Goal: Task Accomplishment & Management: Complete application form

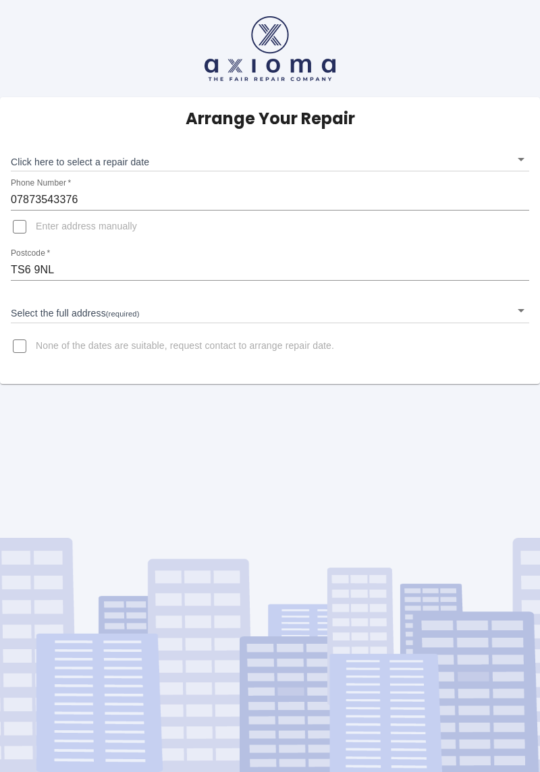
click at [227, 263] on input "TS6 9NL" at bounding box center [270, 270] width 518 height 22
click at [23, 230] on input "Enter address manually" at bounding box center [19, 227] width 32 height 32
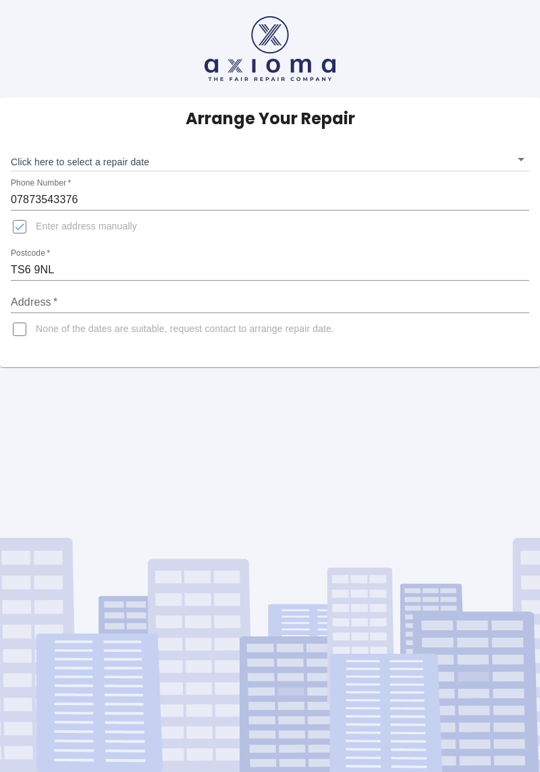
click at [19, 223] on input "Enter address manually" at bounding box center [19, 227] width 32 height 32
checkbox input "false"
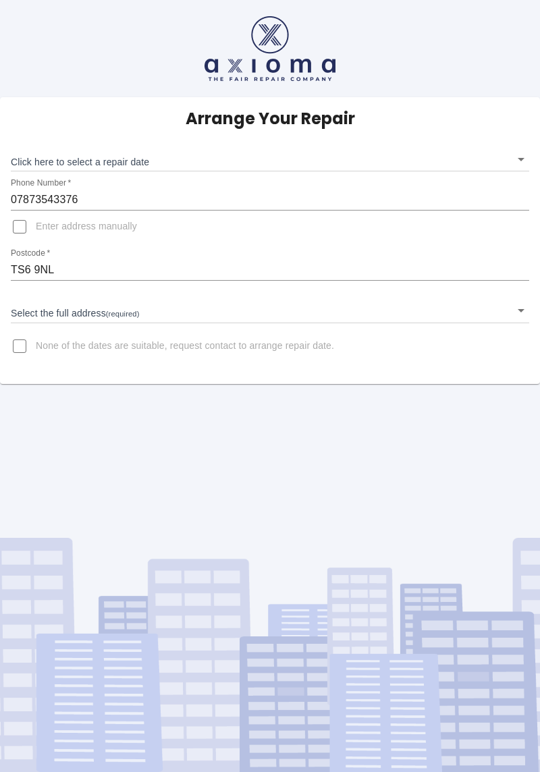
click at [204, 273] on input "TS6 9NL" at bounding box center [270, 270] width 518 height 22
click at [522, 157] on body "Arrange Your Repair Click here to select a repair date ​ Phone Number   * 07873…" at bounding box center [270, 386] width 540 height 772
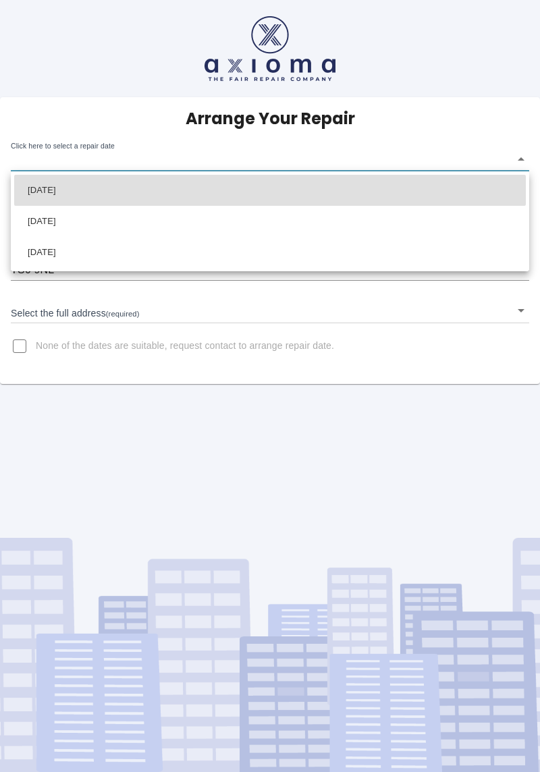
click at [405, 419] on div at bounding box center [270, 386] width 540 height 772
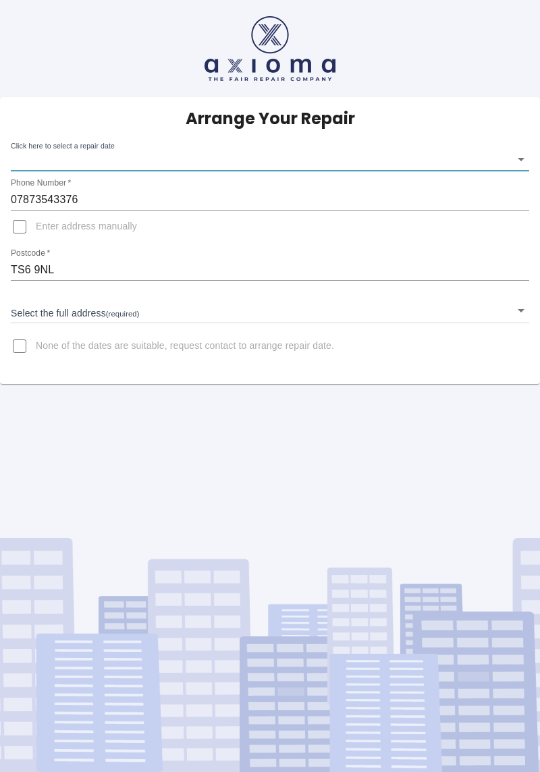
click at [142, 275] on input "TS6 9NL" at bounding box center [270, 270] width 518 height 22
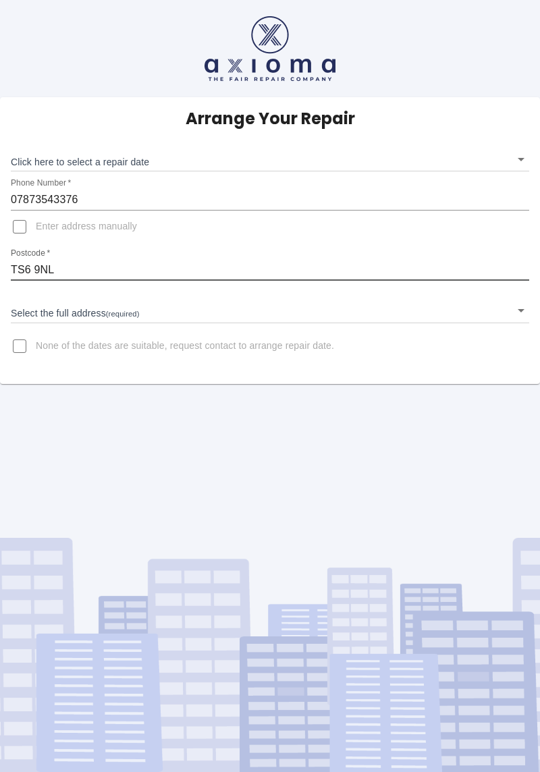
click at [521, 154] on body "Arrange Your Repair Click here to select a repair date ​ Phone Number   * 07873…" at bounding box center [270, 386] width 540 height 772
